Goal: Task Accomplishment & Management: Use online tool/utility

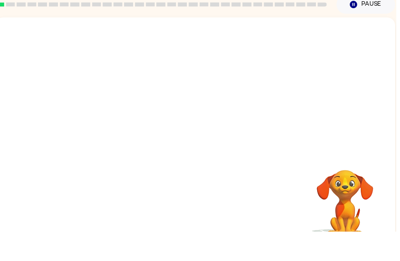
scroll to position [26, 0]
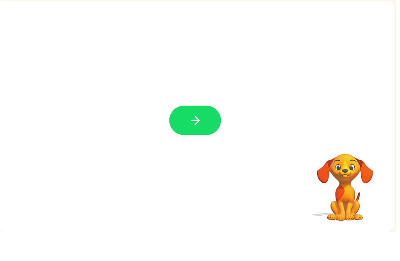
click at [207, 134] on button "button" at bounding box center [197, 149] width 52 height 30
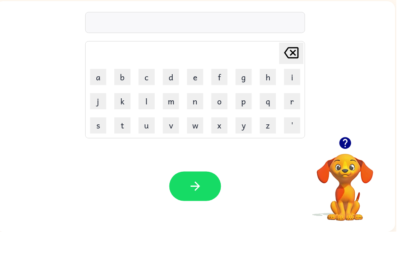
click at [118, 70] on td "[PERSON_NAME] last character input" at bounding box center [197, 81] width 220 height 22
click at [122, 97] on button "b" at bounding box center [123, 105] width 16 height 16
click at [221, 121] on button "o" at bounding box center [221, 129] width 16 height 16
click at [299, 121] on button "r" at bounding box center [295, 129] width 16 height 16
click at [172, 97] on button "d" at bounding box center [172, 105] width 16 height 16
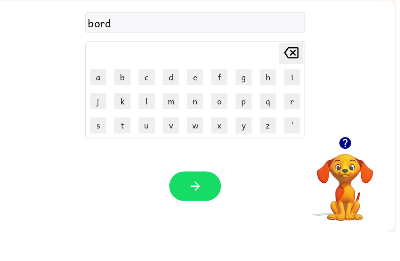
click at [194, 97] on button "e" at bounding box center [197, 105] width 16 height 16
click at [295, 121] on button "r" at bounding box center [295, 129] width 16 height 16
click at [196, 208] on icon "button" at bounding box center [197, 215] width 14 height 14
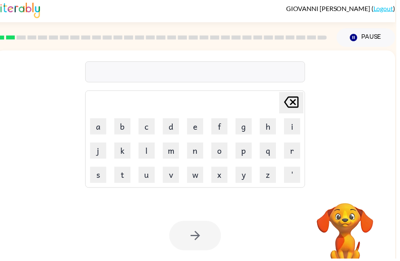
scroll to position [0, 0]
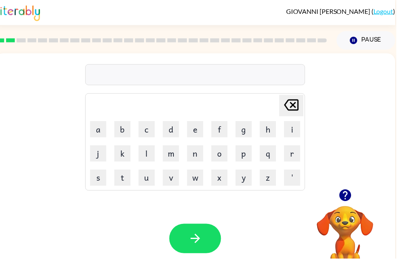
click at [299, 156] on button "r" at bounding box center [295, 155] width 16 height 16
click at [222, 154] on button "o" at bounding box center [221, 155] width 16 height 16
click at [193, 157] on button "n" at bounding box center [197, 155] width 16 height 16
click at [170, 131] on button "d" at bounding box center [172, 130] width 16 height 16
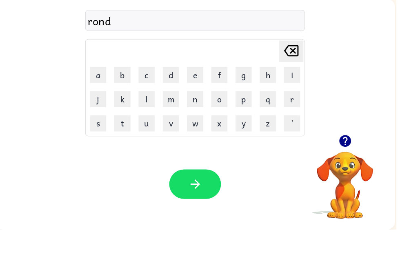
scroll to position [26, 0]
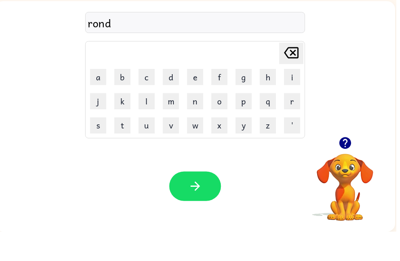
click at [180, 200] on button "button" at bounding box center [197, 215] width 52 height 30
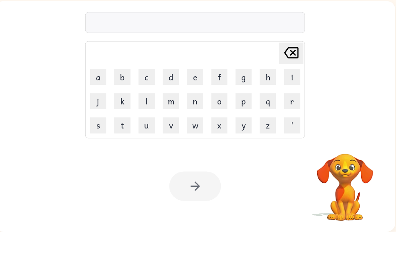
click at [346, 170] on video "Your browser must support playing .mp4 files to use Literably. Please try using…" at bounding box center [349, 211] width 82 height 82
click at [349, 141] on div "[PERSON_NAME] last character input a b c d e f g h i j k l m n o p q r s t u v …" at bounding box center [197, 144] width 404 height 233
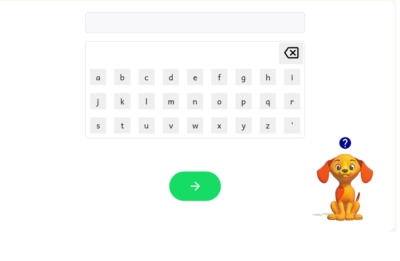
click at [351, 166] on icon "button" at bounding box center [348, 172] width 12 height 12
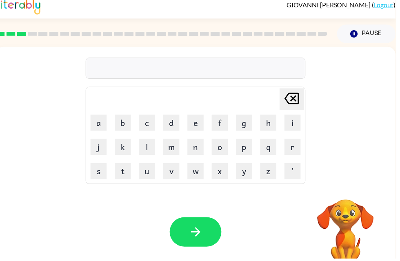
scroll to position [0, 0]
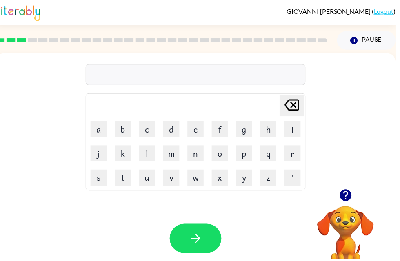
click at [354, 200] on icon "button" at bounding box center [349, 197] width 12 height 12
click at [348, 199] on video "Your browser must support playing .mp4 files to use Literably. Please try using…" at bounding box center [349, 236] width 82 height 82
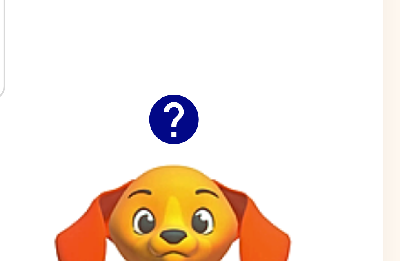
scroll to position [21, 4]
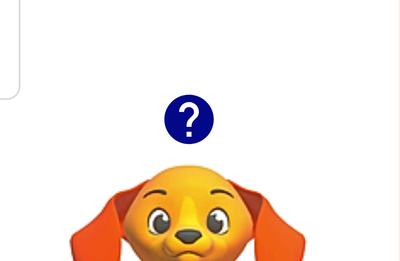
click at [338, 170] on icon "button" at bounding box center [344, 176] width 12 height 12
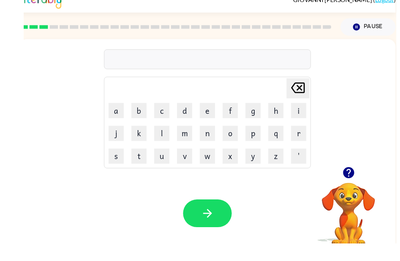
scroll to position [0, 0]
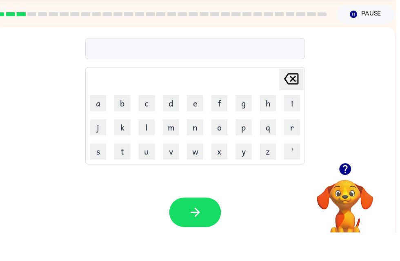
click at [206, 226] on button "button" at bounding box center [197, 241] width 52 height 30
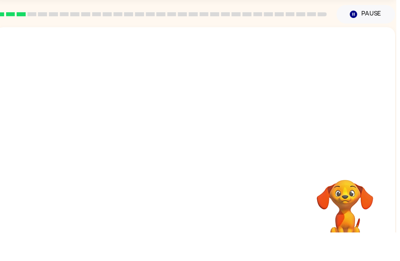
click at [357, 195] on video "Your browser must support playing .mp4 files to use Literably. Please try using…" at bounding box center [349, 236] width 82 height 82
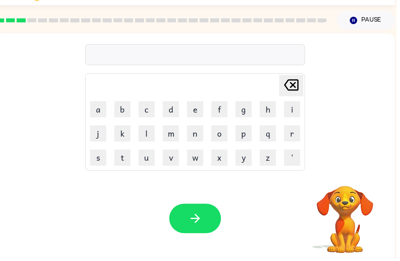
scroll to position [18, 0]
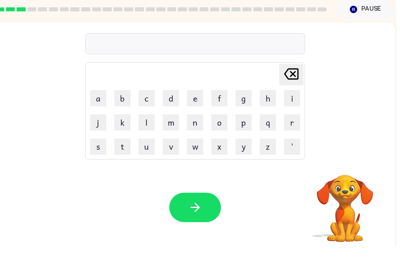
click at [349, 178] on video "Your browser must support playing .mp4 files to use Literably. Please try using…" at bounding box center [349, 219] width 82 height 82
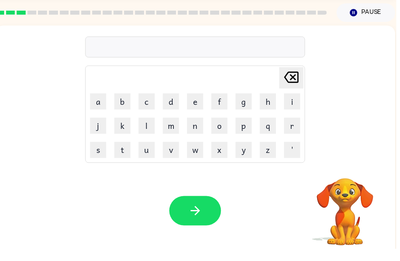
scroll to position [0, 0]
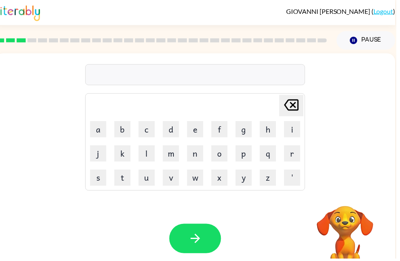
click at [293, 151] on button "r" at bounding box center [295, 155] width 16 height 16
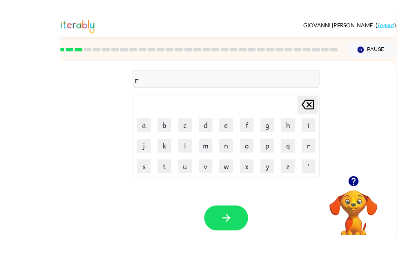
scroll to position [4, 0]
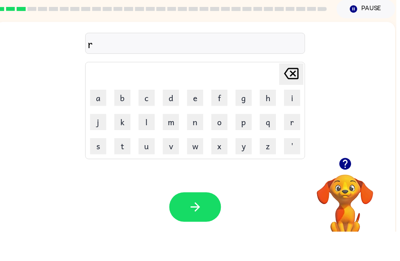
click at [297, 142] on button "r" at bounding box center [295, 150] width 16 height 16
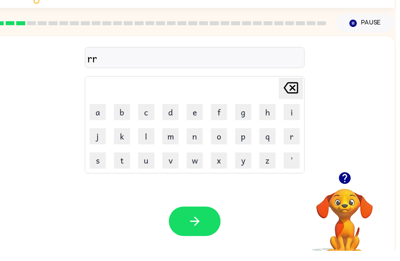
scroll to position [0, 0]
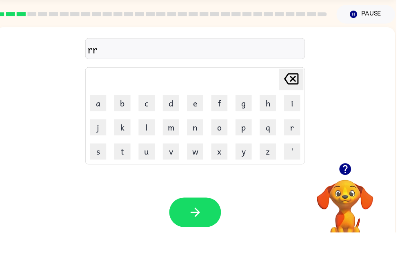
click at [291, 147] on button "r" at bounding box center [295, 155] width 16 height 16
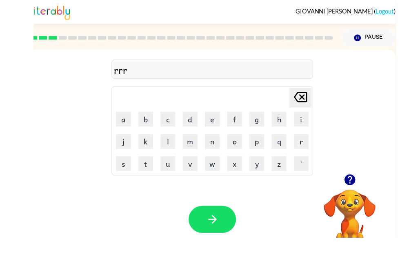
scroll to position [4, 0]
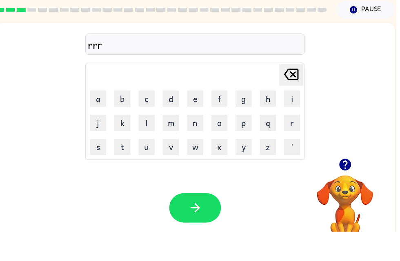
click at [352, 199] on video "Your browser must support playing .mp4 files to use Literably. Please try using…" at bounding box center [349, 233] width 82 height 82
click at [340, 192] on video "Your browser must support playing .mp4 files to use Literably. Please try using…" at bounding box center [349, 233] width 82 height 82
click at [350, 192] on video "Your browser must support playing .mp4 files to use Literably. Please try using…" at bounding box center [349, 233] width 82 height 82
click at [296, 143] on button "r" at bounding box center [295, 151] width 16 height 16
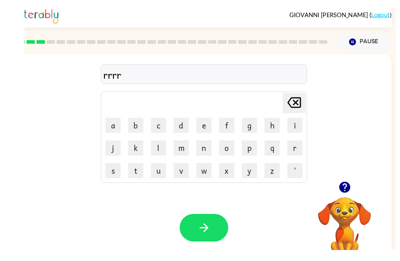
scroll to position [0, 0]
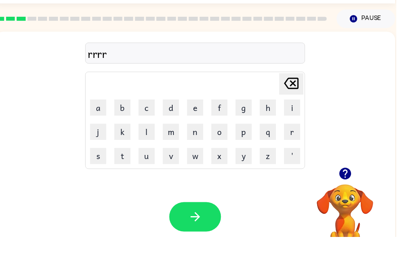
click at [289, 100] on icon at bounding box center [294, 105] width 15 height 11
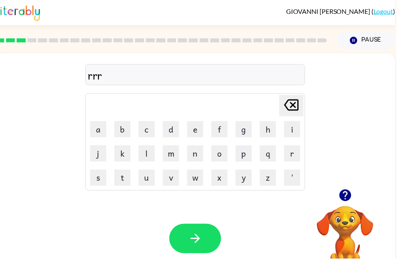
click at [280, 102] on td "[PERSON_NAME] last character input" at bounding box center [197, 106] width 220 height 22
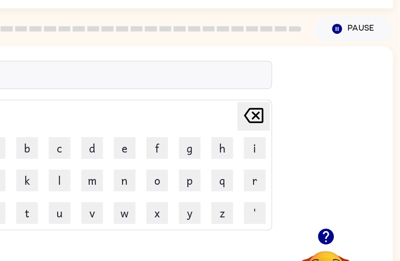
click at [283, 100] on icon at bounding box center [290, 105] width 15 height 11
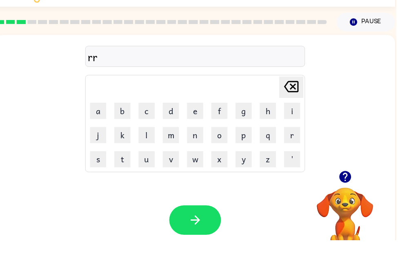
click at [296, 100] on icon at bounding box center [294, 105] width 15 height 11
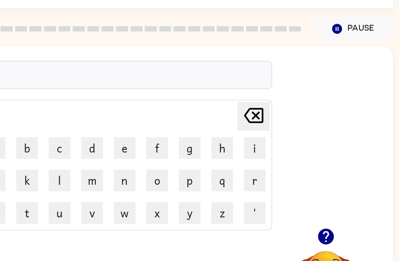
click at [283, 100] on icon at bounding box center [290, 105] width 15 height 11
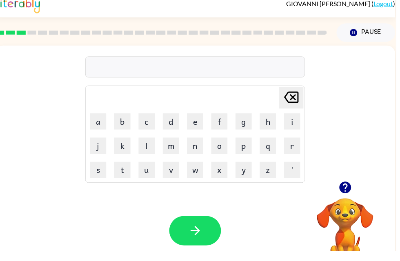
click at [293, 84] on div "[PERSON_NAME] last character input a b c d e f g h i j k l m n o p q r s t u v …" at bounding box center [197, 123] width 222 height 140
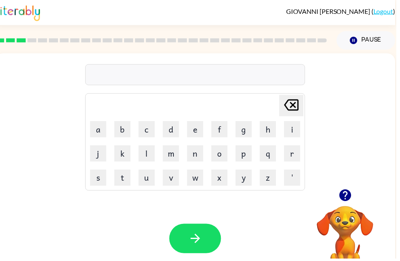
click at [359, 46] on button "Pause Pause" at bounding box center [369, 40] width 59 height 19
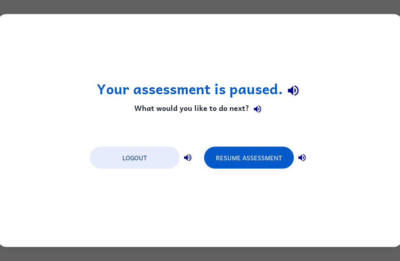
click at [260, 107] on icon "button" at bounding box center [257, 109] width 7 height 7
click at [274, 155] on button "Resume Assessment" at bounding box center [249, 158] width 90 height 22
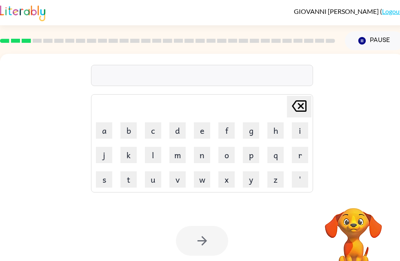
click at [384, 41] on button "Pause Pause" at bounding box center [374, 40] width 59 height 19
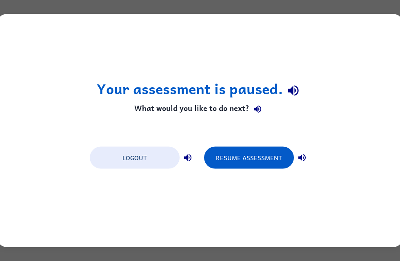
click at [279, 147] on button "Resume Assessment" at bounding box center [249, 158] width 90 height 22
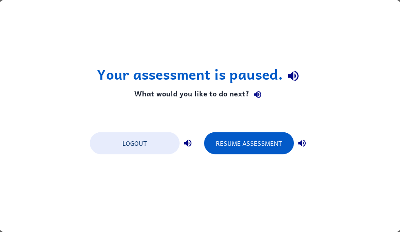
click at [188, 144] on icon "button" at bounding box center [188, 143] width 10 height 10
click at [303, 142] on icon "button" at bounding box center [301, 143] width 7 height 7
click at [306, 140] on icon "button" at bounding box center [302, 143] width 10 height 10
click at [250, 140] on button "Resume Assessment" at bounding box center [249, 143] width 90 height 22
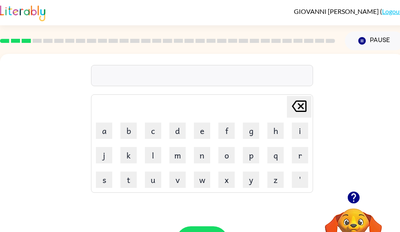
click at [354, 200] on icon "button" at bounding box center [353, 197] width 12 height 12
click at [233, 156] on button "o" at bounding box center [226, 155] width 16 height 16
click at [233, 153] on button "o" at bounding box center [226, 155] width 16 height 16
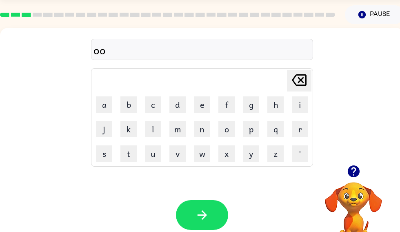
scroll to position [40, 0]
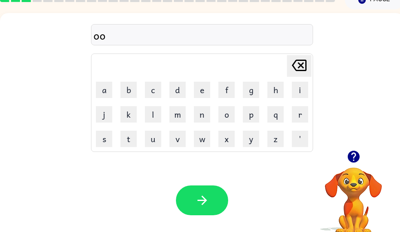
click at [215, 203] on button "button" at bounding box center [202, 201] width 52 height 30
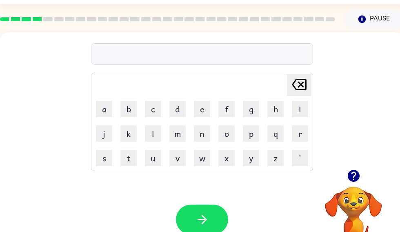
scroll to position [0, 0]
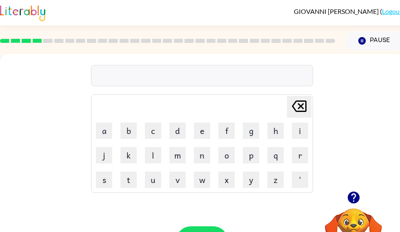
click at [395, 14] on link "Logout" at bounding box center [392, 11] width 20 height 8
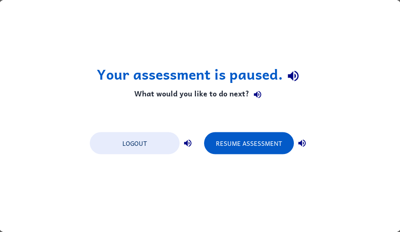
click at [167, 142] on button "Logout" at bounding box center [135, 143] width 90 height 22
